Goal: Task Accomplishment & Management: Manage account settings

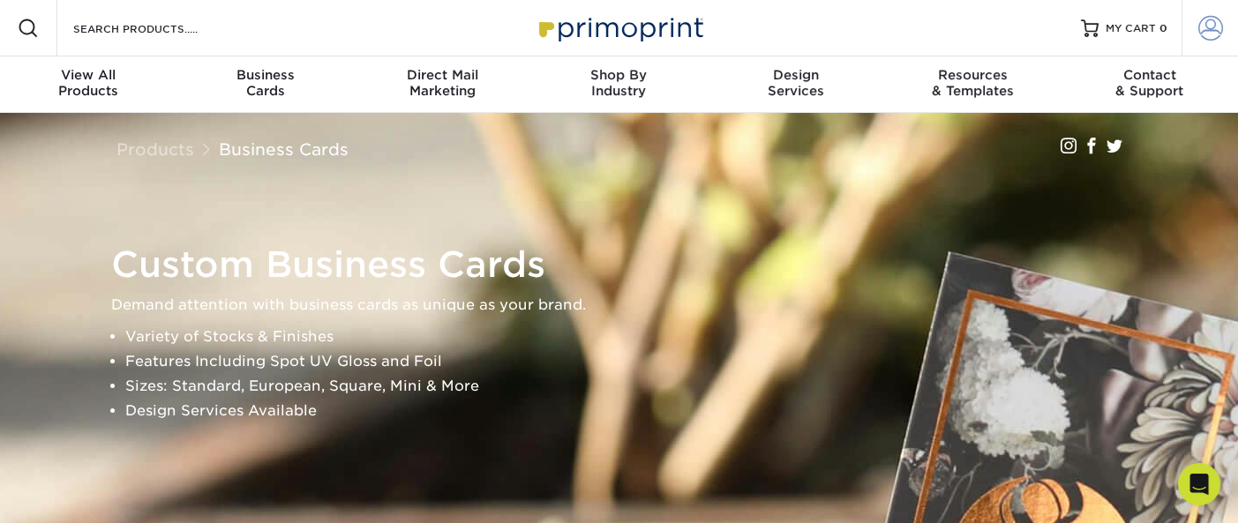
click at [1210, 26] on span at bounding box center [1211, 28] width 25 height 25
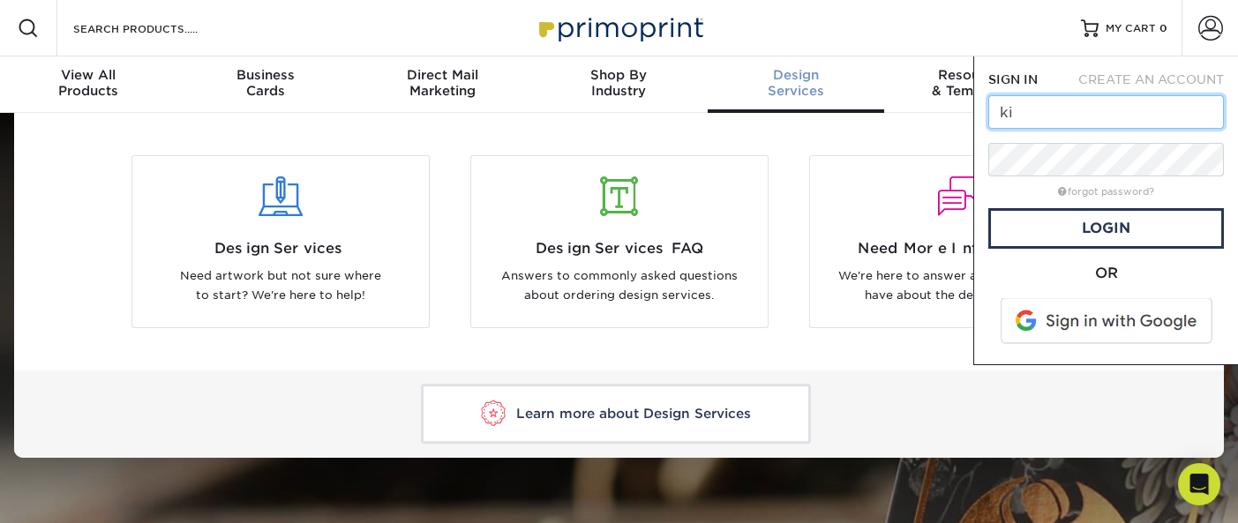
type input "[PERSON_NAME][EMAIL_ADDRESS][PERSON_NAME][DOMAIN_NAME]"
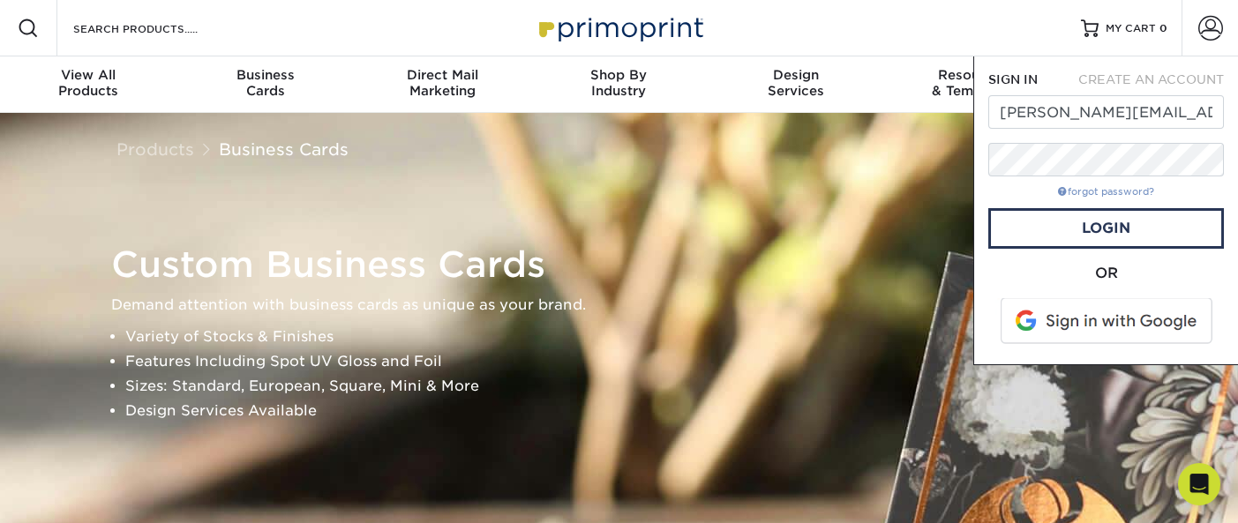
click at [1114, 196] on link "forgot password?" at bounding box center [1106, 191] width 96 height 11
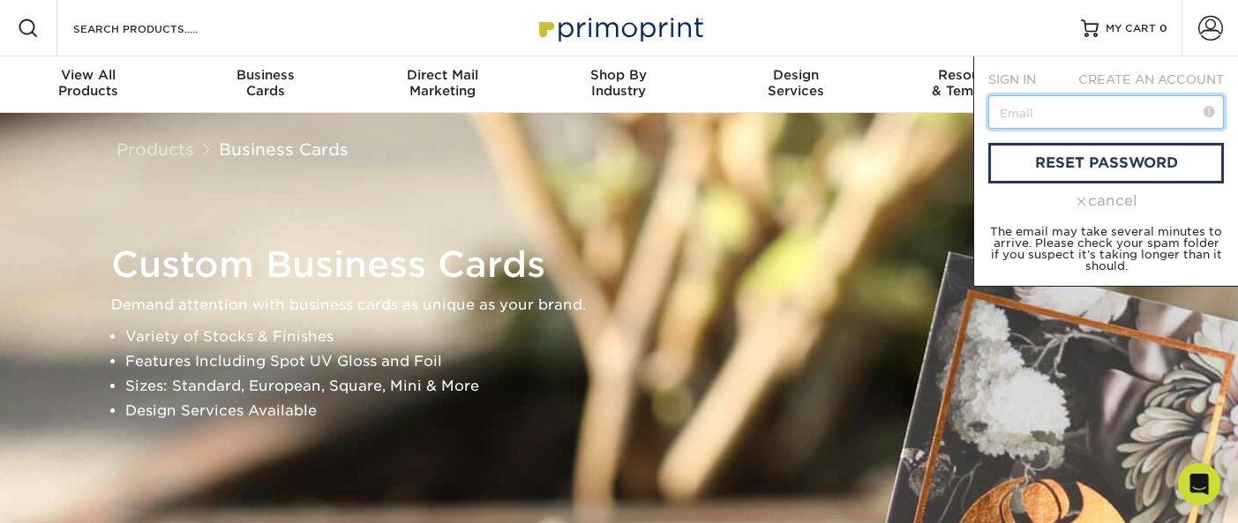
click at [1125, 116] on input "text" at bounding box center [1107, 112] width 236 height 34
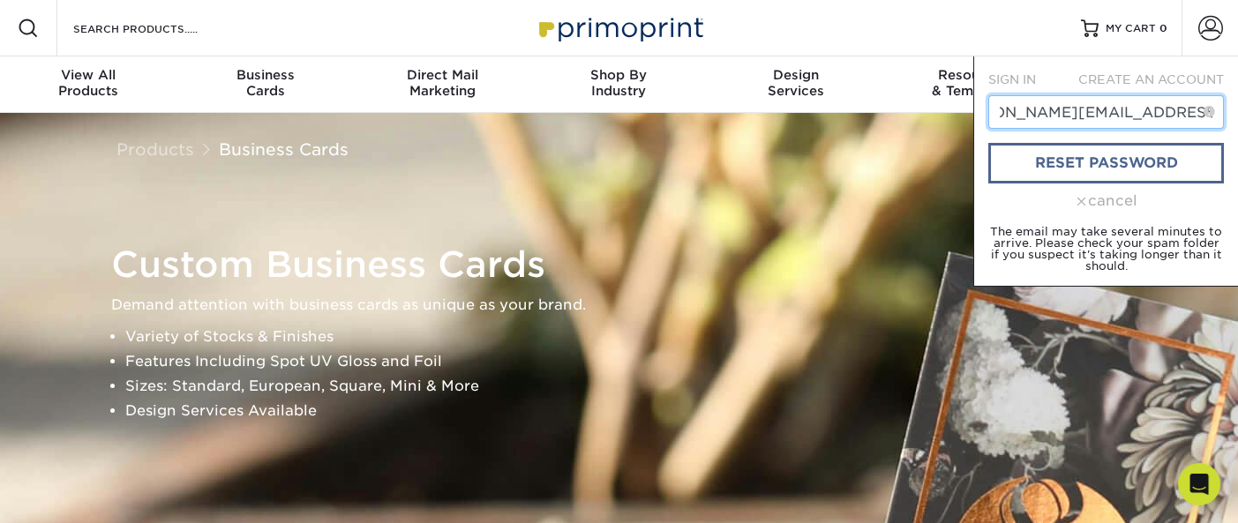
type input "[PERSON_NAME][EMAIL_ADDRESS][PERSON_NAME][DOMAIN_NAME]"
click at [1051, 169] on link "reset password" at bounding box center [1107, 163] width 236 height 41
